Goal: Navigation & Orientation: Find specific page/section

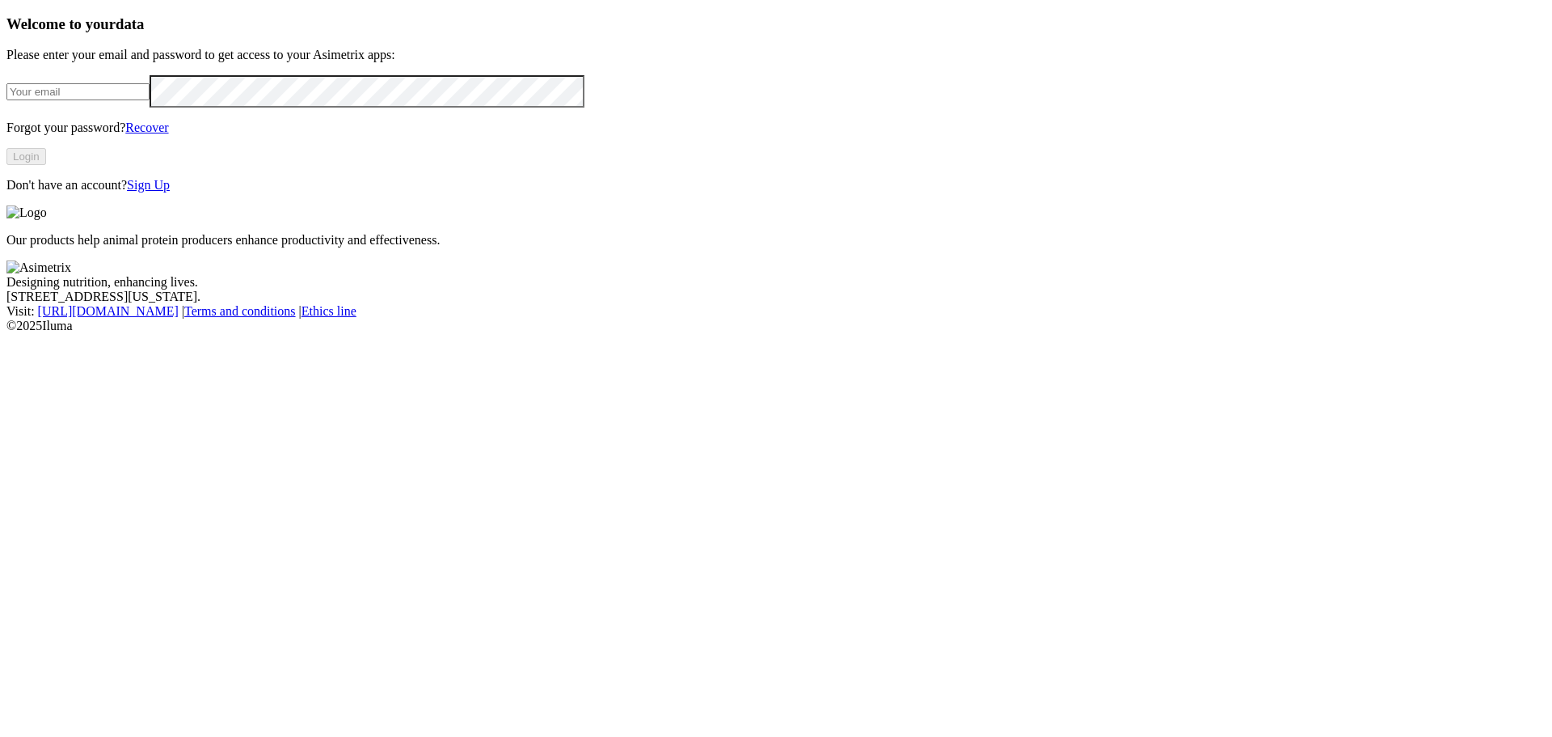
type input "[PERSON_NAME][EMAIL_ADDRESS][PERSON_NAME][DOMAIN_NAME]"
click at [46, 165] on button "Login" at bounding box center [26, 156] width 40 height 17
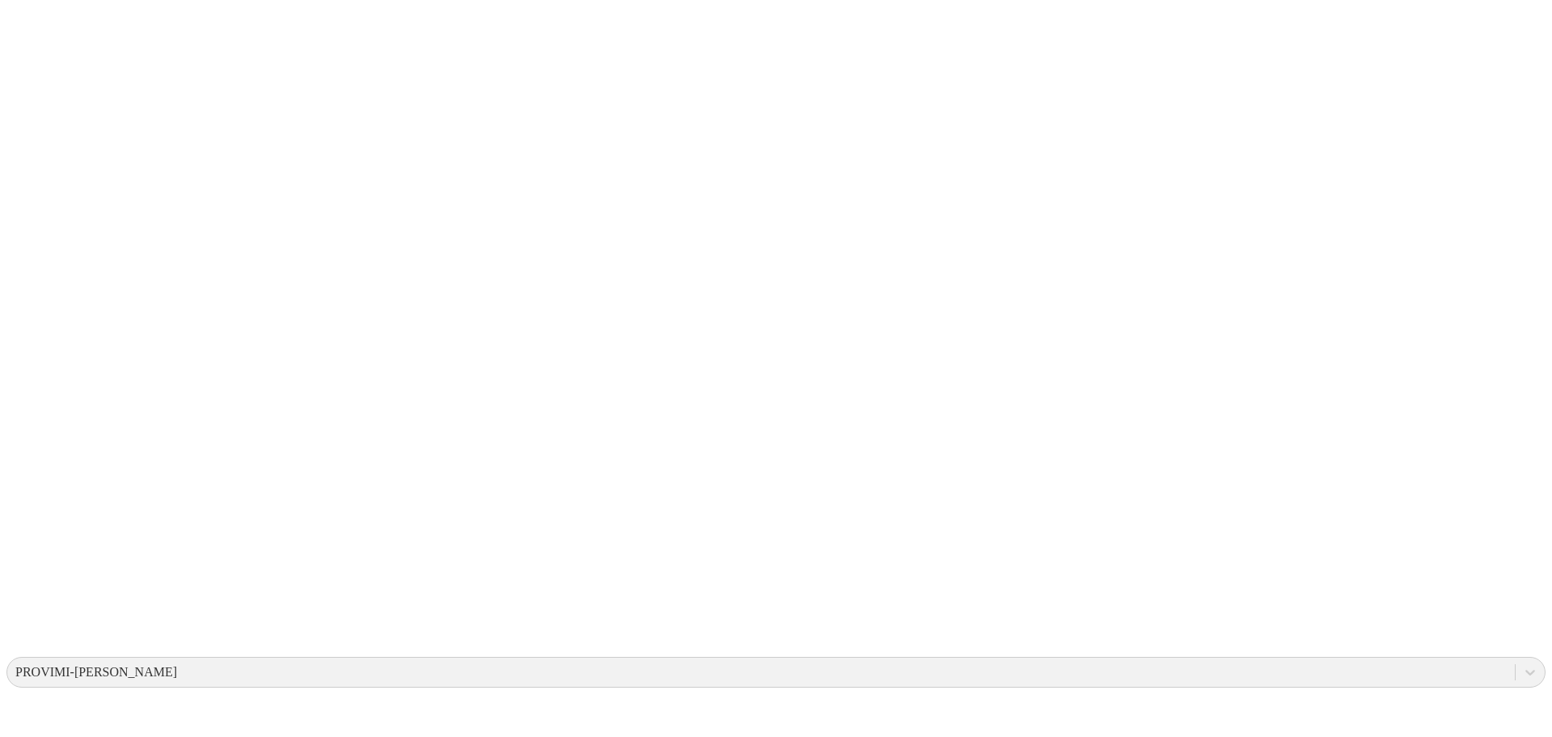
click at [1510, 664] on icon at bounding box center [1518, 672] width 16 height 16
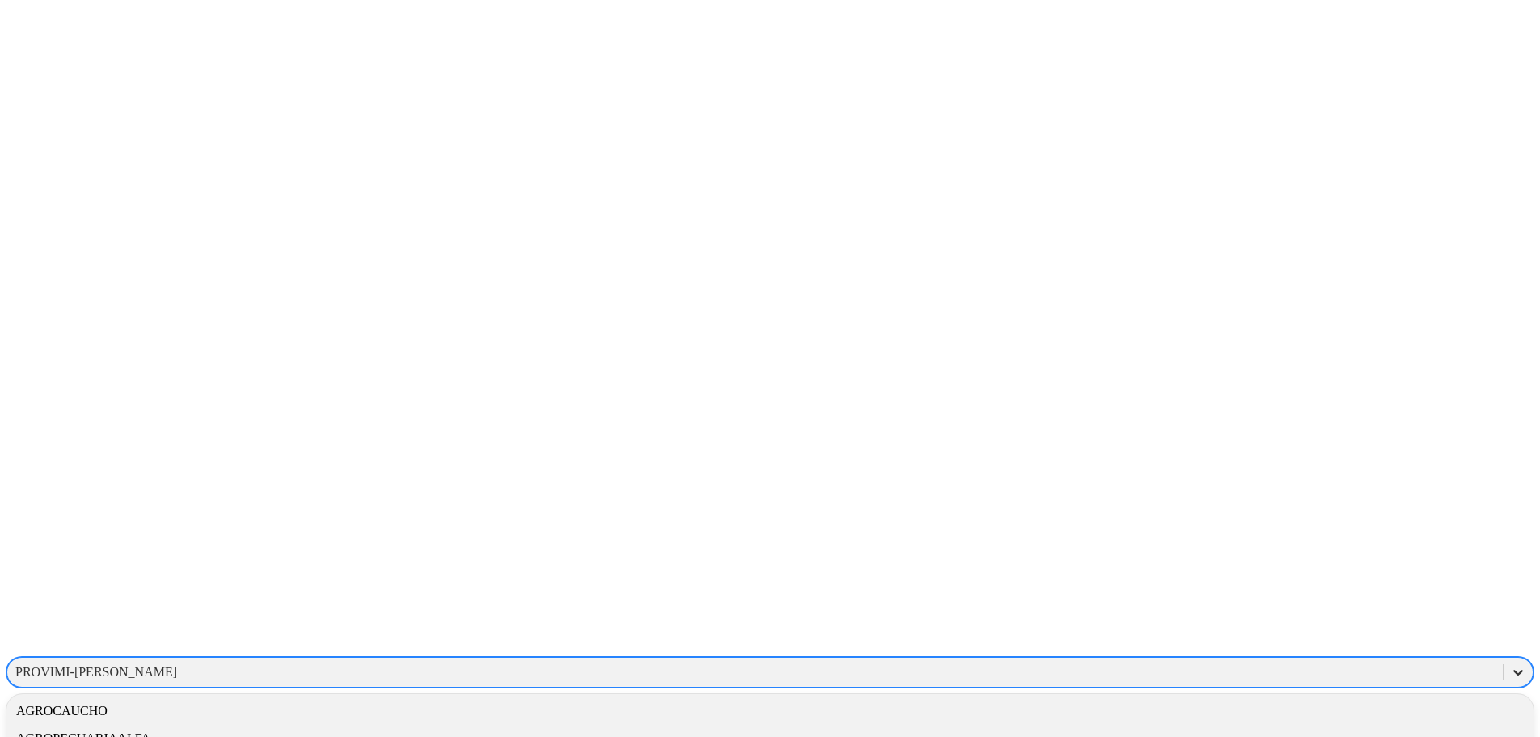
click at [1510, 664] on icon at bounding box center [1518, 672] width 16 height 16
